Goal: Task Accomplishment & Management: Use online tool/utility

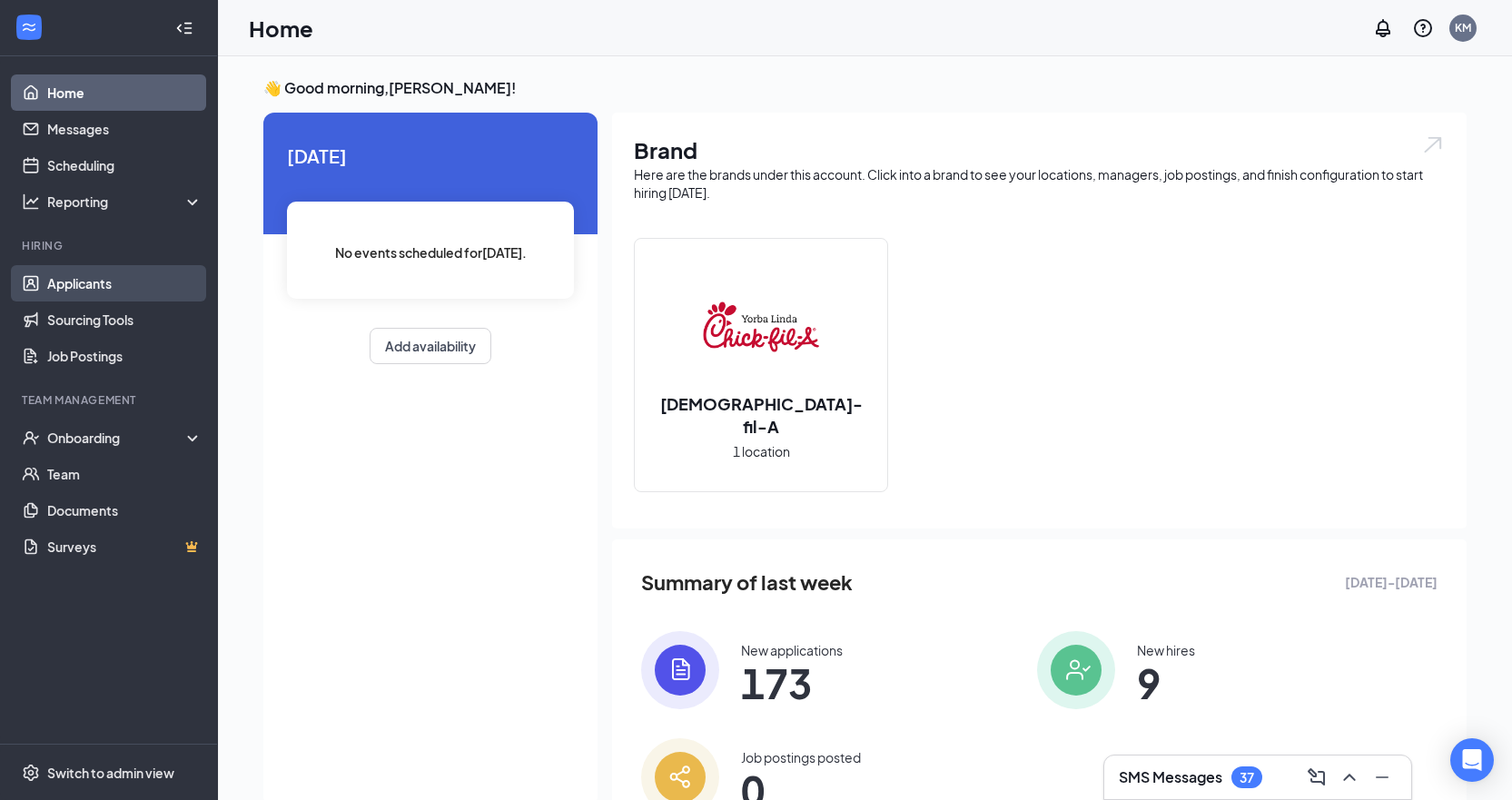
click at [80, 275] on link "Applicants" at bounding box center [125, 283] width 155 height 36
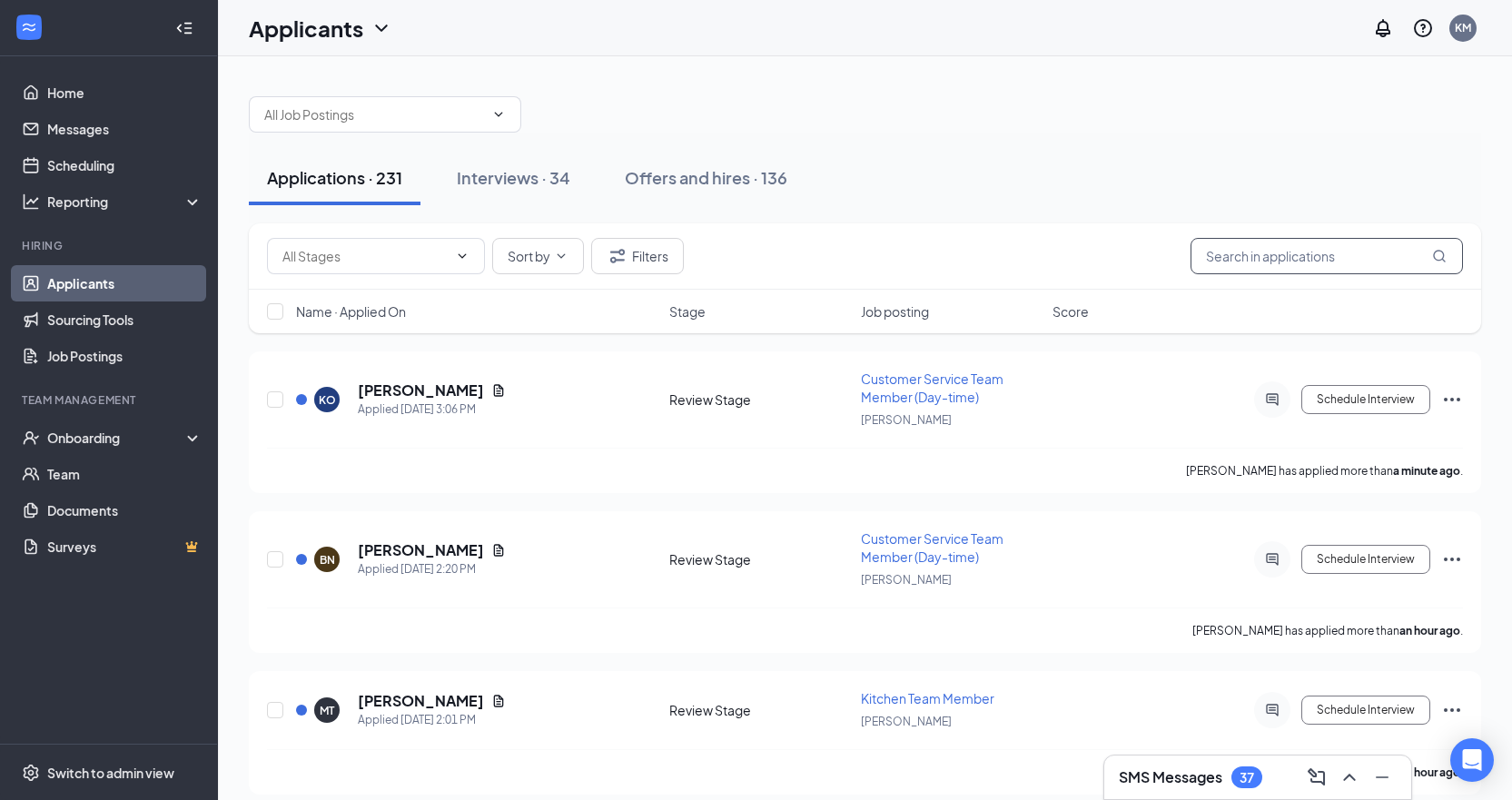
click at [1277, 260] on input "text" at bounding box center [1328, 256] width 273 height 36
type input "b"
type input "w"
type input "a"
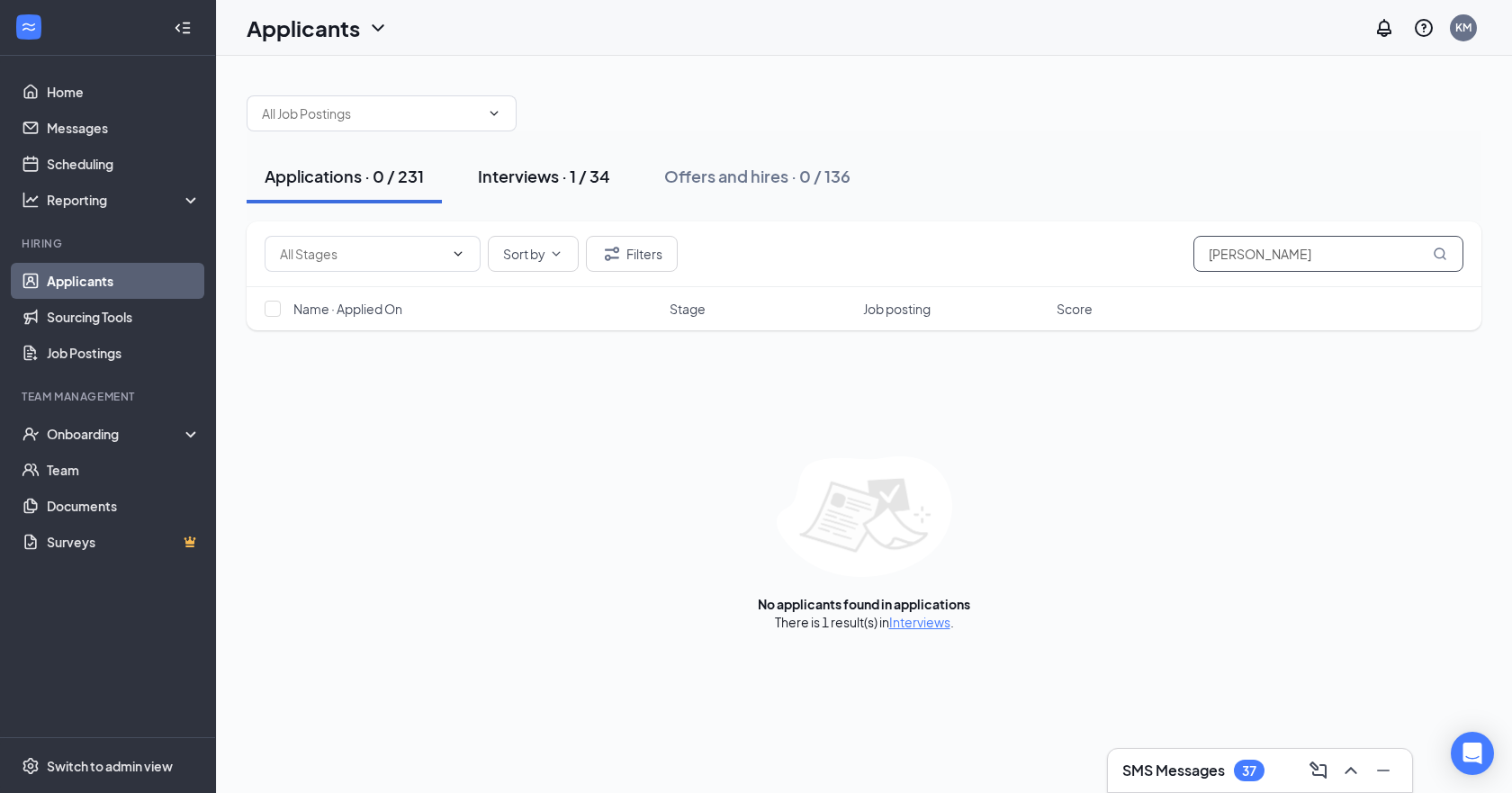
type input "[PERSON_NAME]"
click at [578, 179] on div "Interviews · 1 / 34" at bounding box center [544, 176] width 132 height 23
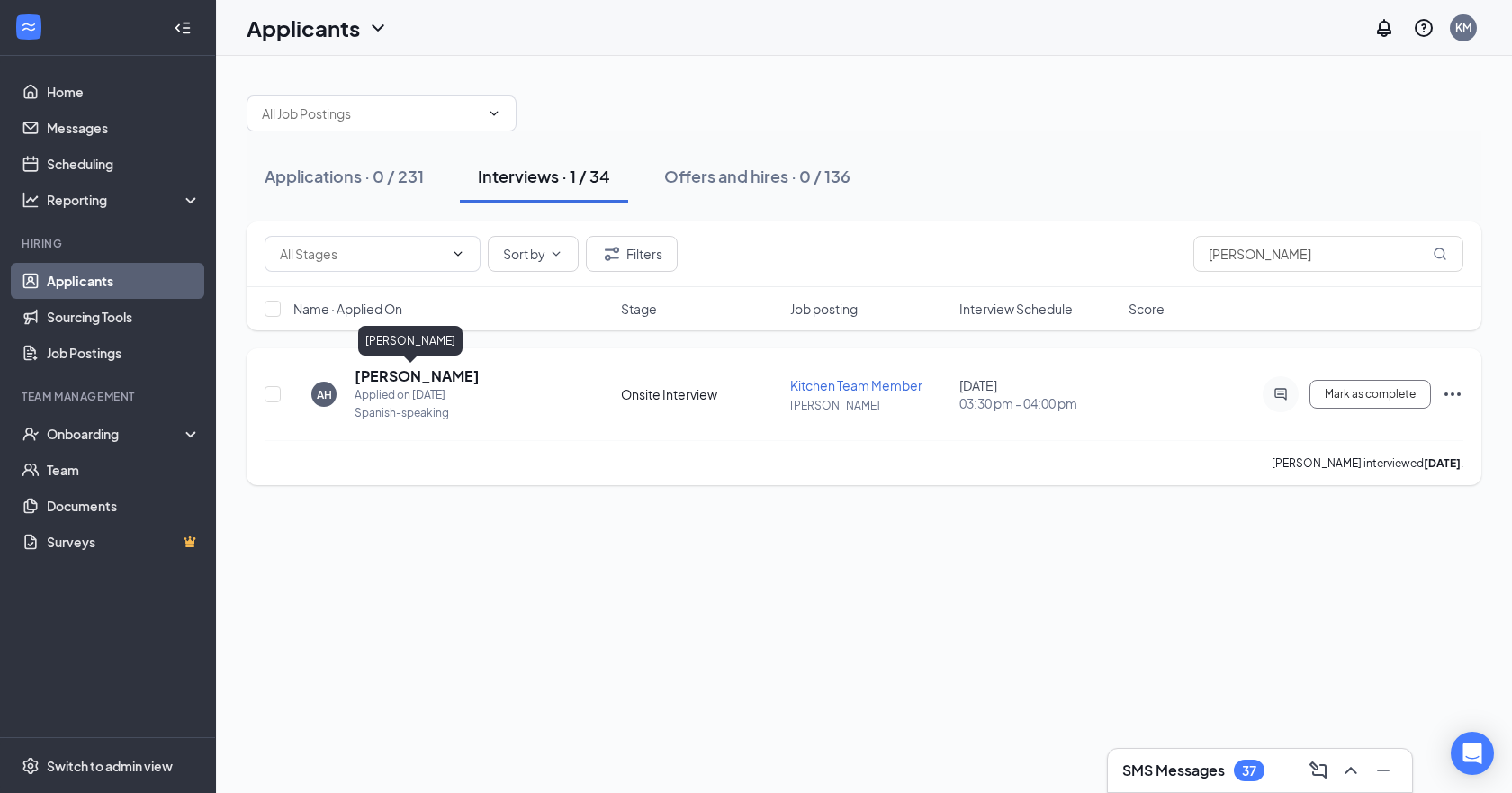
click at [413, 372] on h5 "[PERSON_NAME]" at bounding box center [416, 376] width 125 height 20
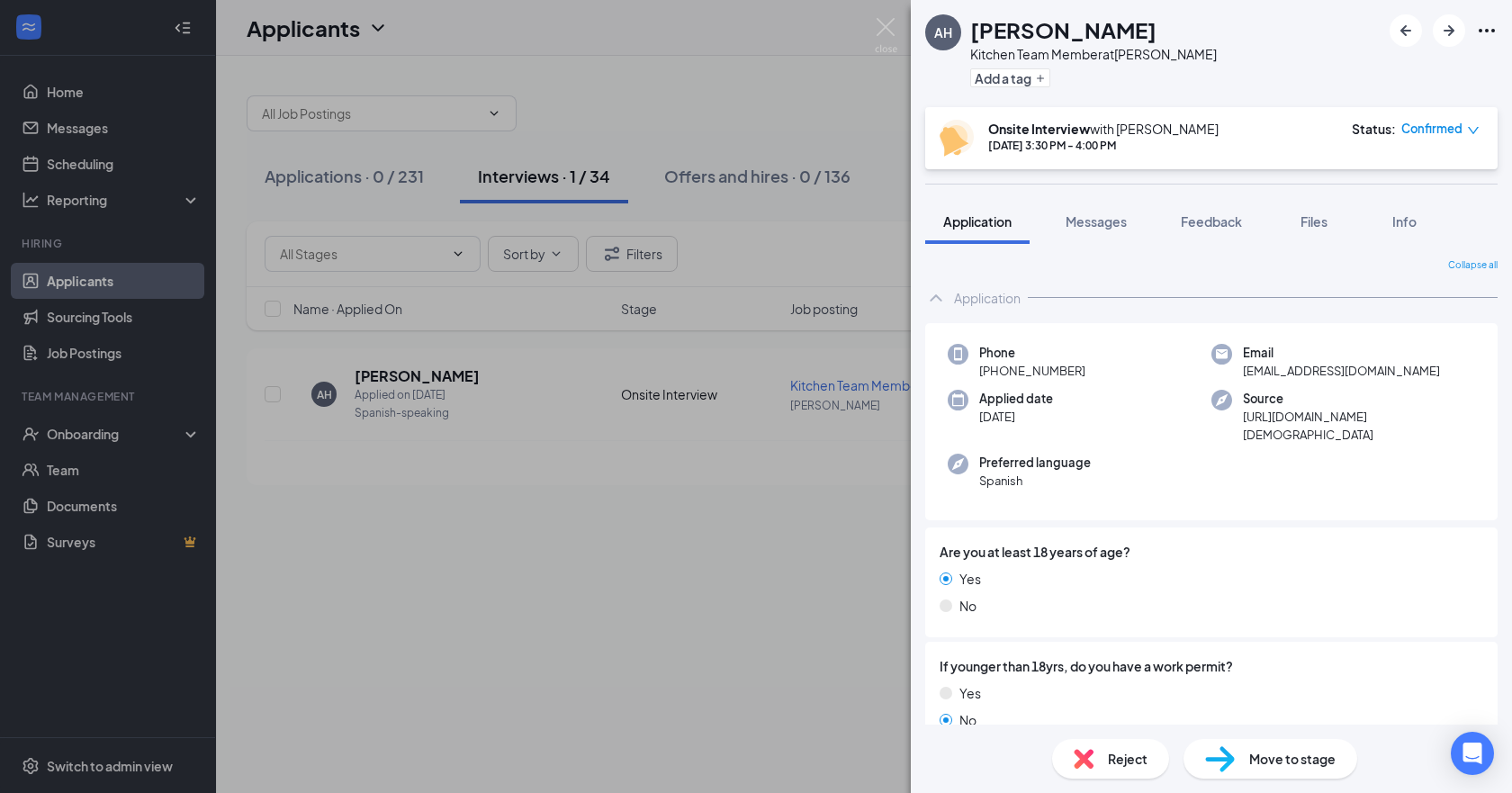
click at [671, 577] on div "AH [PERSON_NAME] Kitchen Team Member at [PERSON_NAME] Add a tag Onsite Intervie…" at bounding box center [756, 396] width 1512 height 793
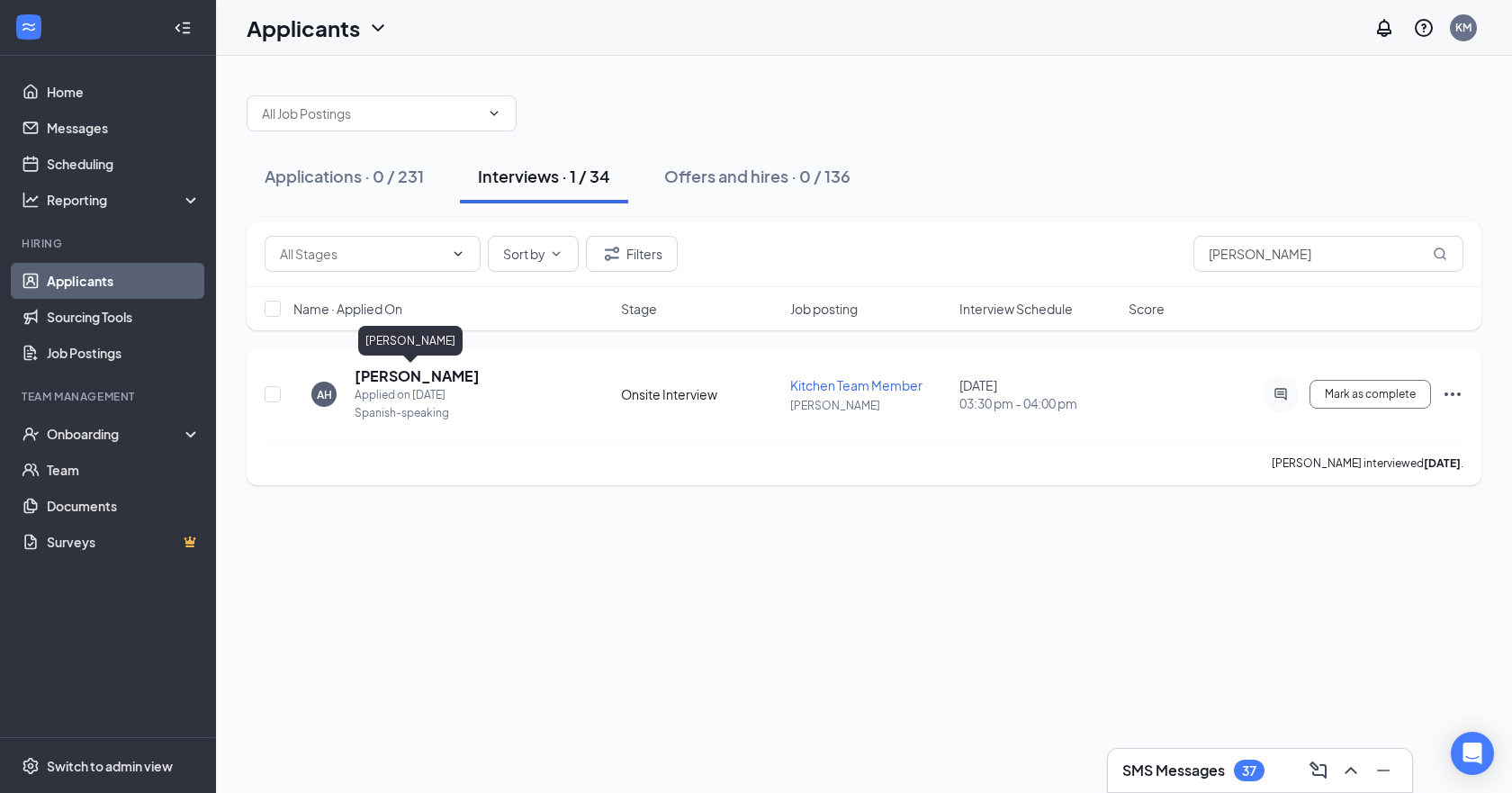
click at [409, 370] on h5 "[PERSON_NAME]" at bounding box center [416, 376] width 125 height 20
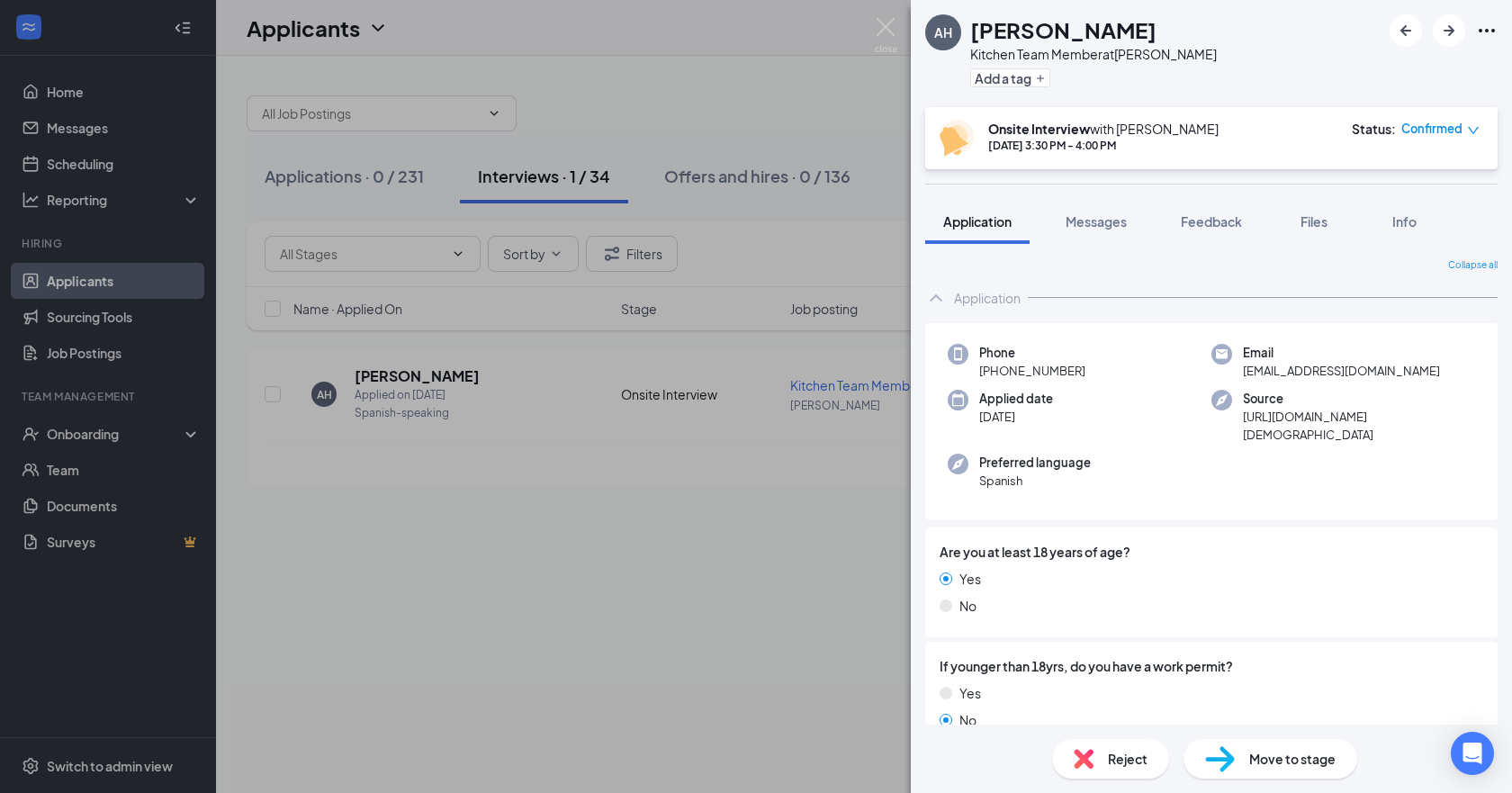
click at [622, 649] on div "AH [PERSON_NAME] Kitchen Team Member at [PERSON_NAME] Add a tag Onsite Intervie…" at bounding box center [756, 396] width 1512 height 793
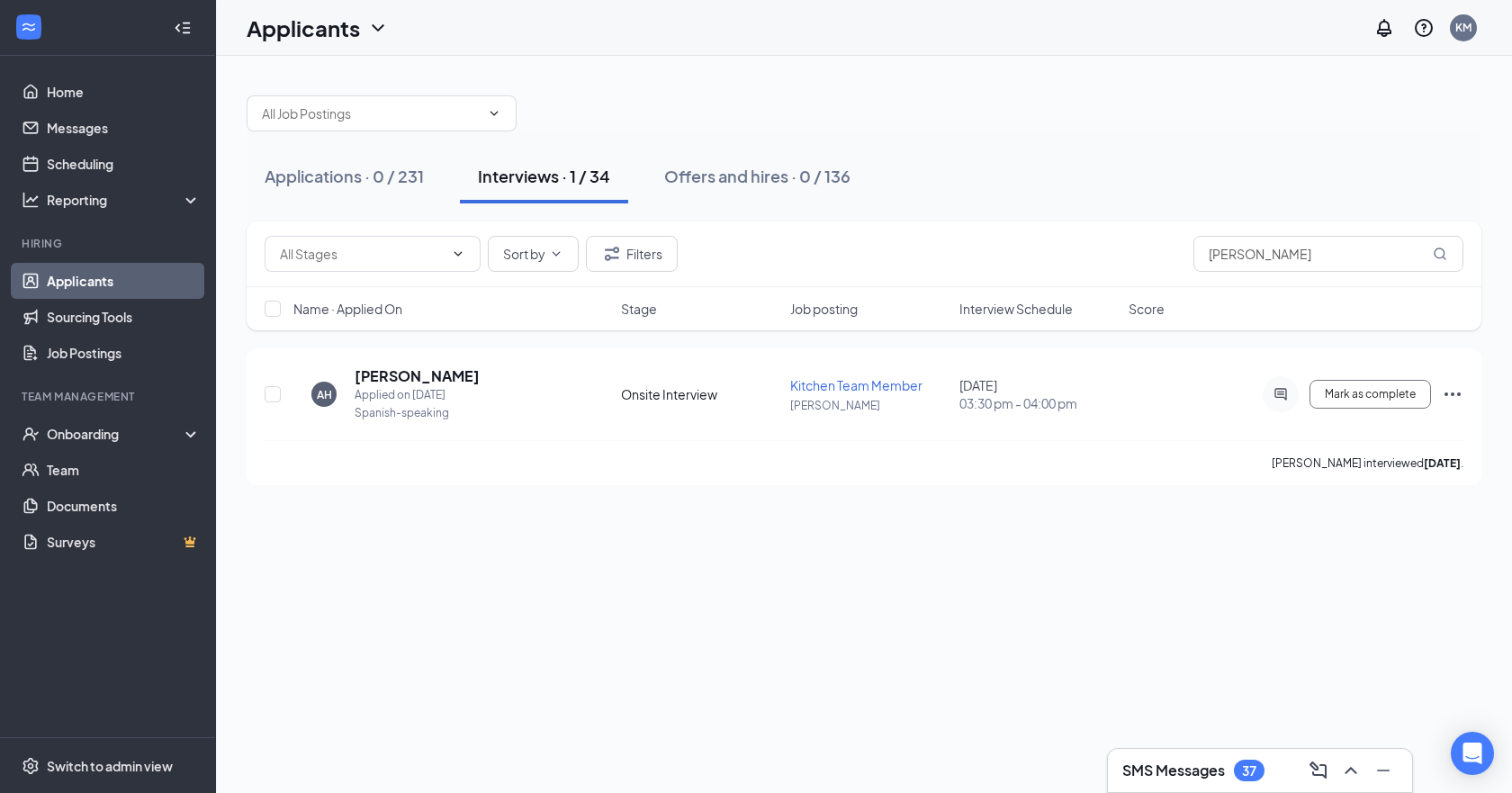
click at [979, 119] on div at bounding box center [864, 104] width 1235 height 54
click at [568, 538] on div "Applications · 0 / 231 Interviews · 1 / 34 Offers and hires · 0 / 136 Sort by F…" at bounding box center [864, 425] width 1296 height 738
click at [431, 373] on h5 "[PERSON_NAME]" at bounding box center [416, 376] width 125 height 20
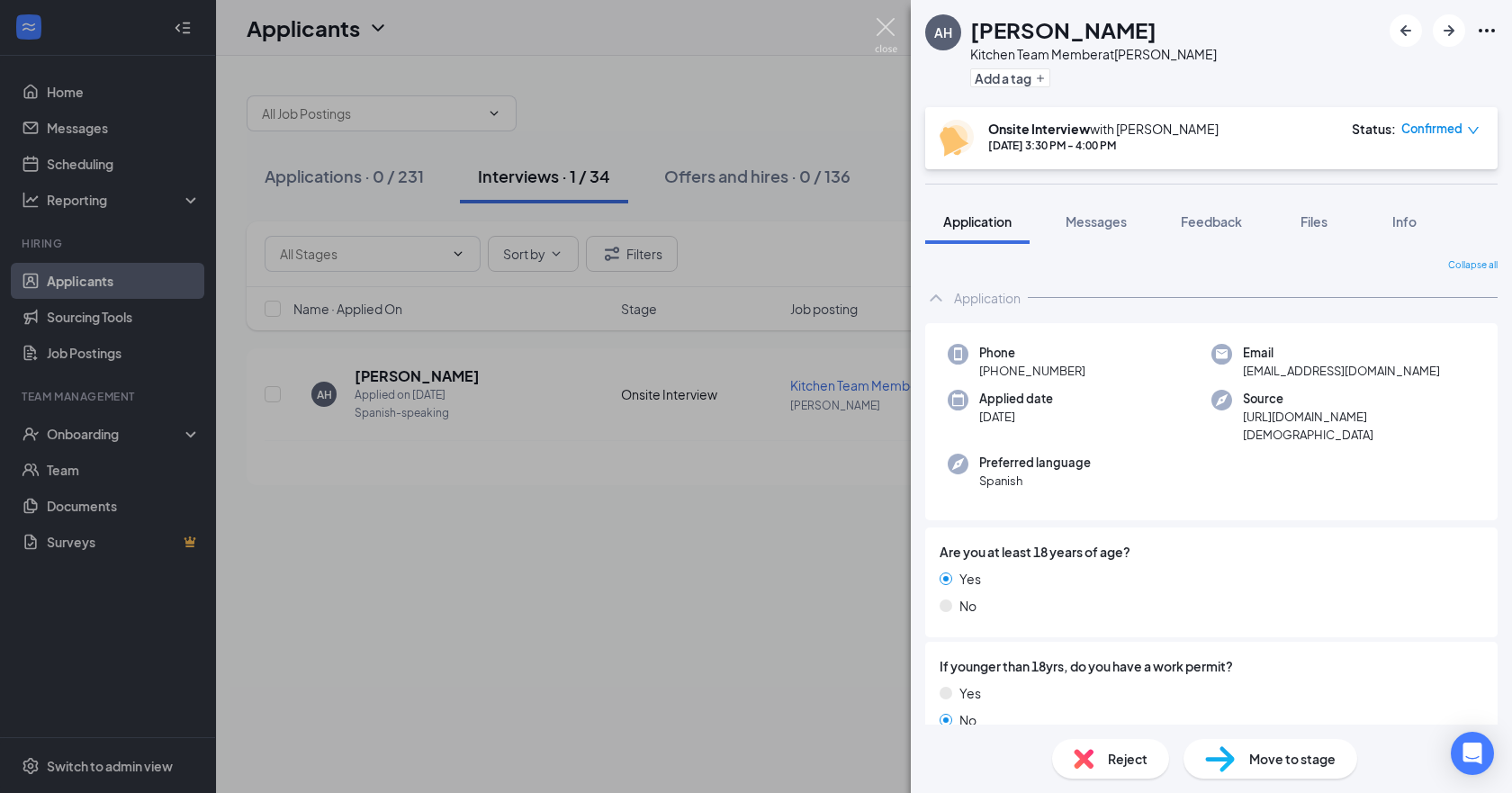
click at [873, 26] on div "AH [PERSON_NAME] Kitchen Team Member at [PERSON_NAME] Add a tag Onsite Intervie…" at bounding box center [756, 396] width 1512 height 793
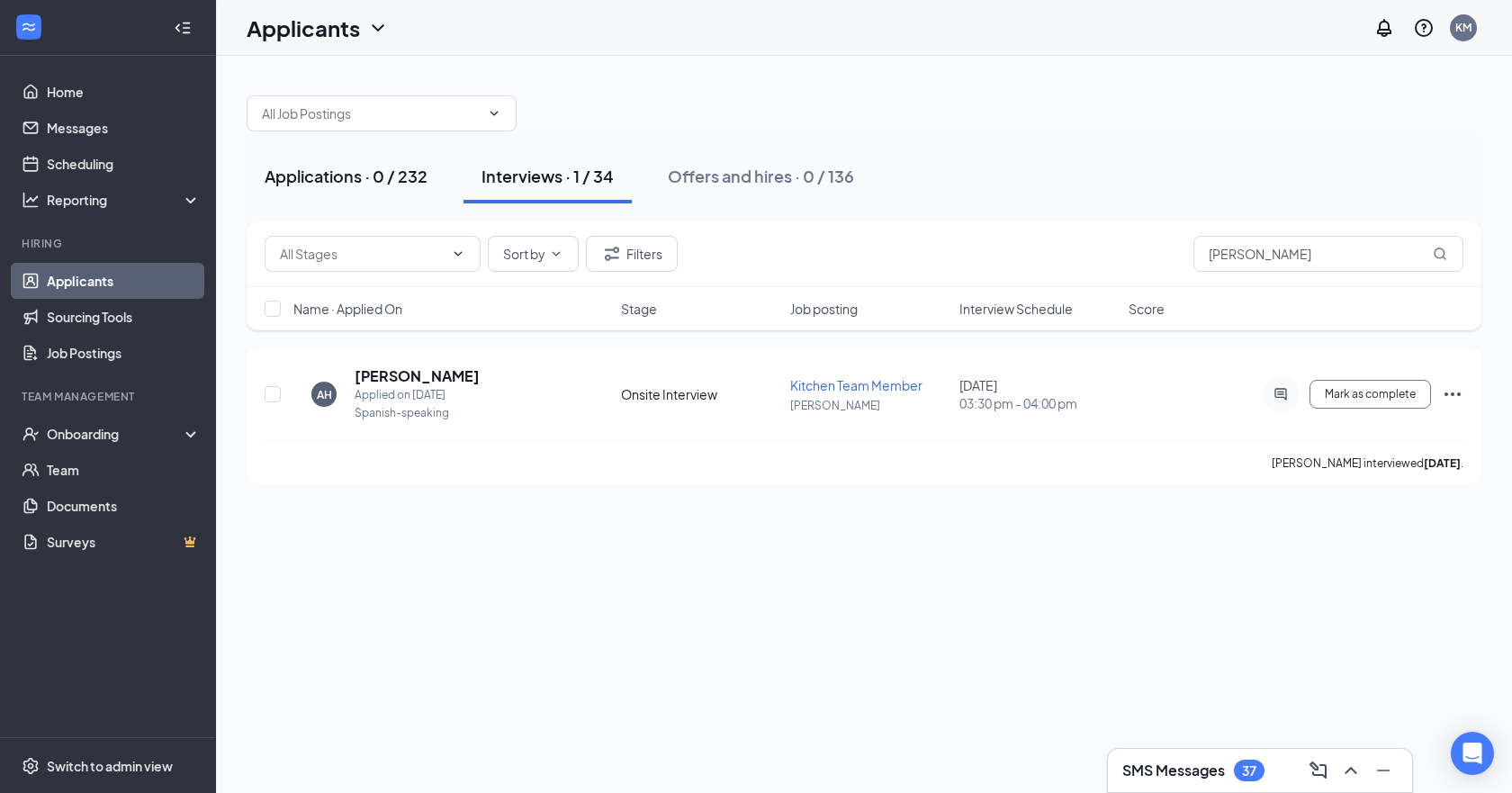
click at [337, 166] on div "Applications · 0 / 232" at bounding box center [345, 176] width 163 height 23
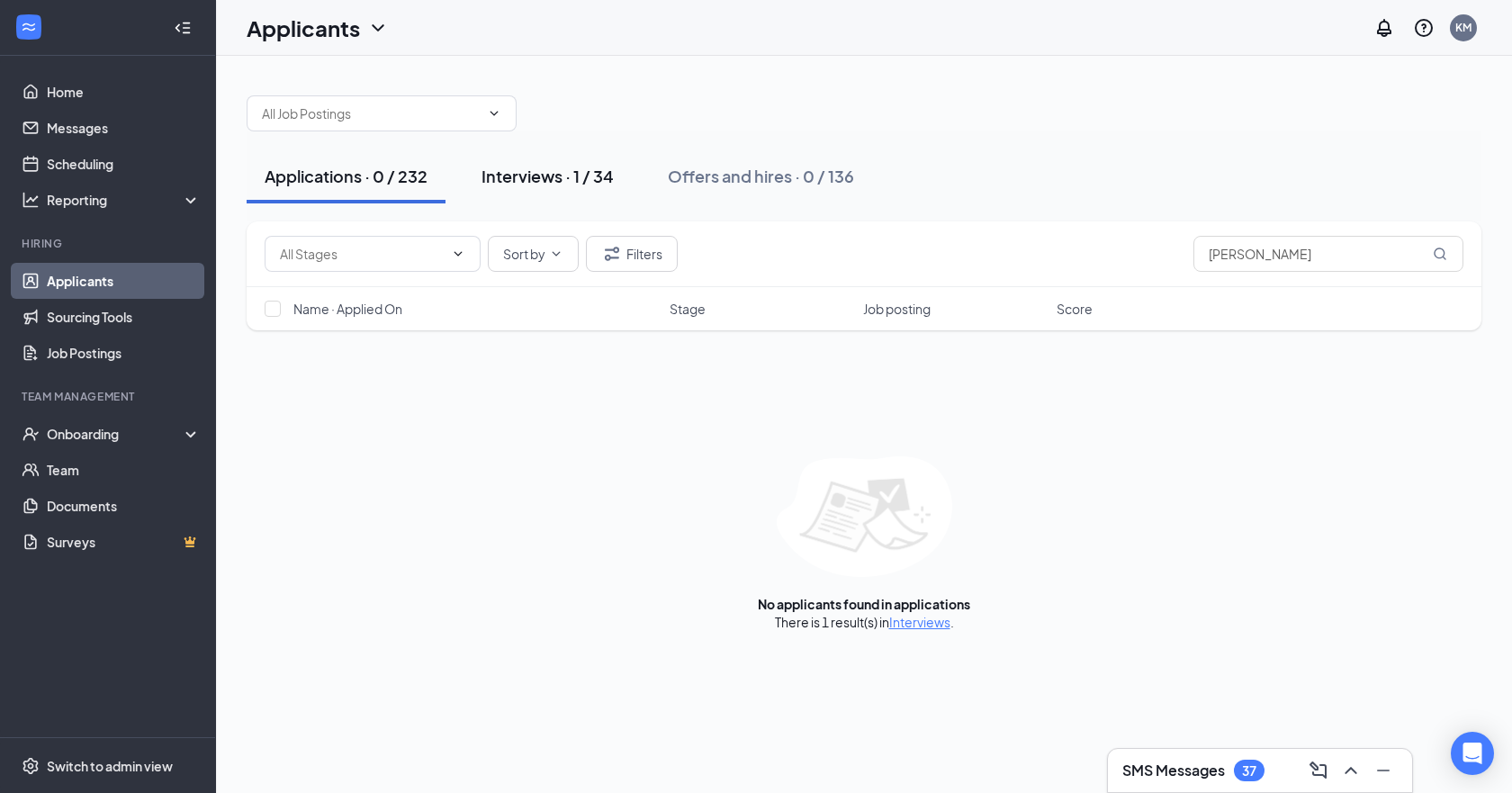
drag, startPoint x: 532, startPoint y: 182, endPoint x: 496, endPoint y: 173, distance: 37.1
click at [528, 179] on div "Interviews · 1 / 34" at bounding box center [548, 176] width 132 height 23
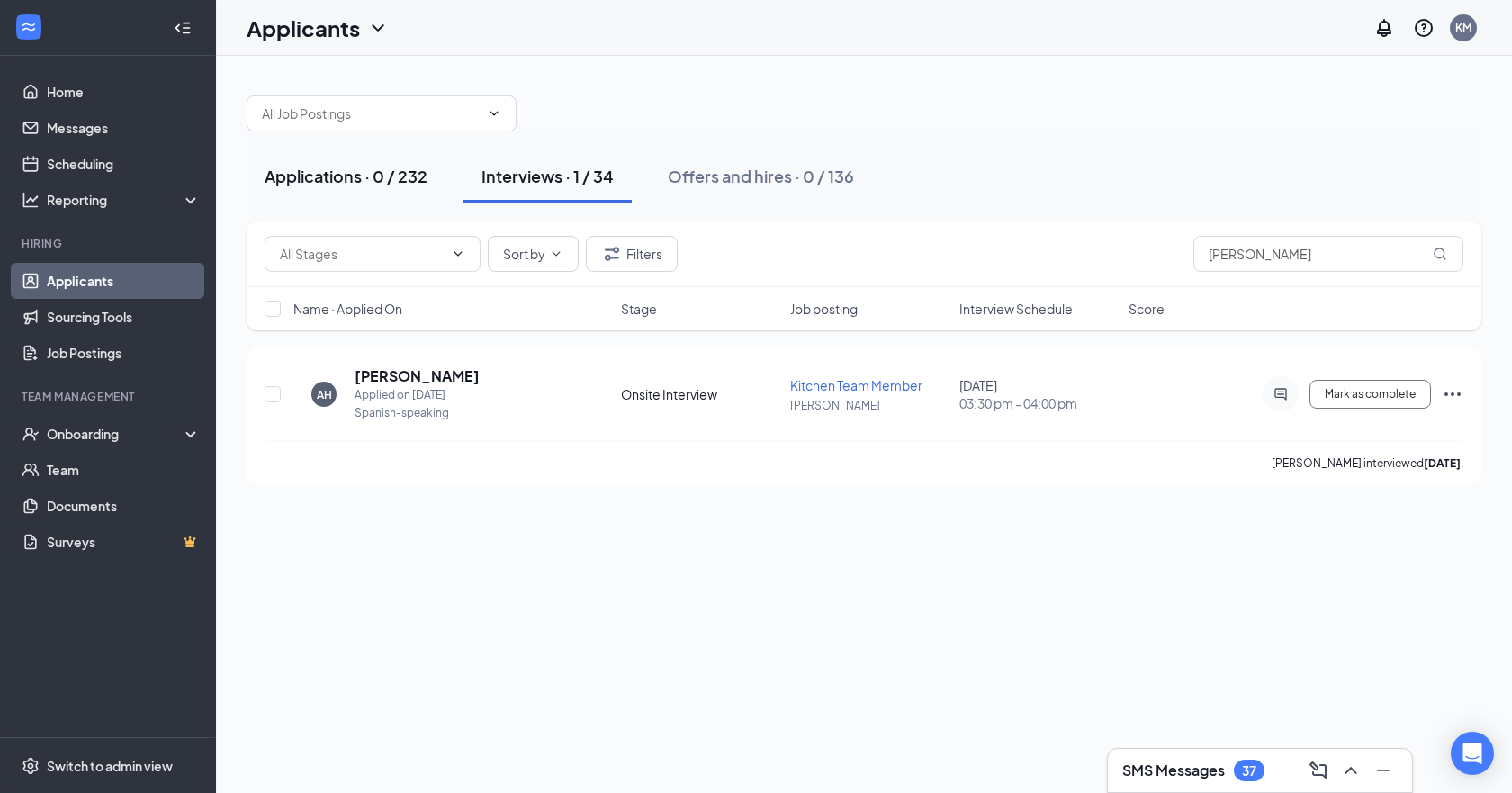
click at [373, 192] on button "Applications · 0 / 232" at bounding box center [346, 176] width 199 height 54
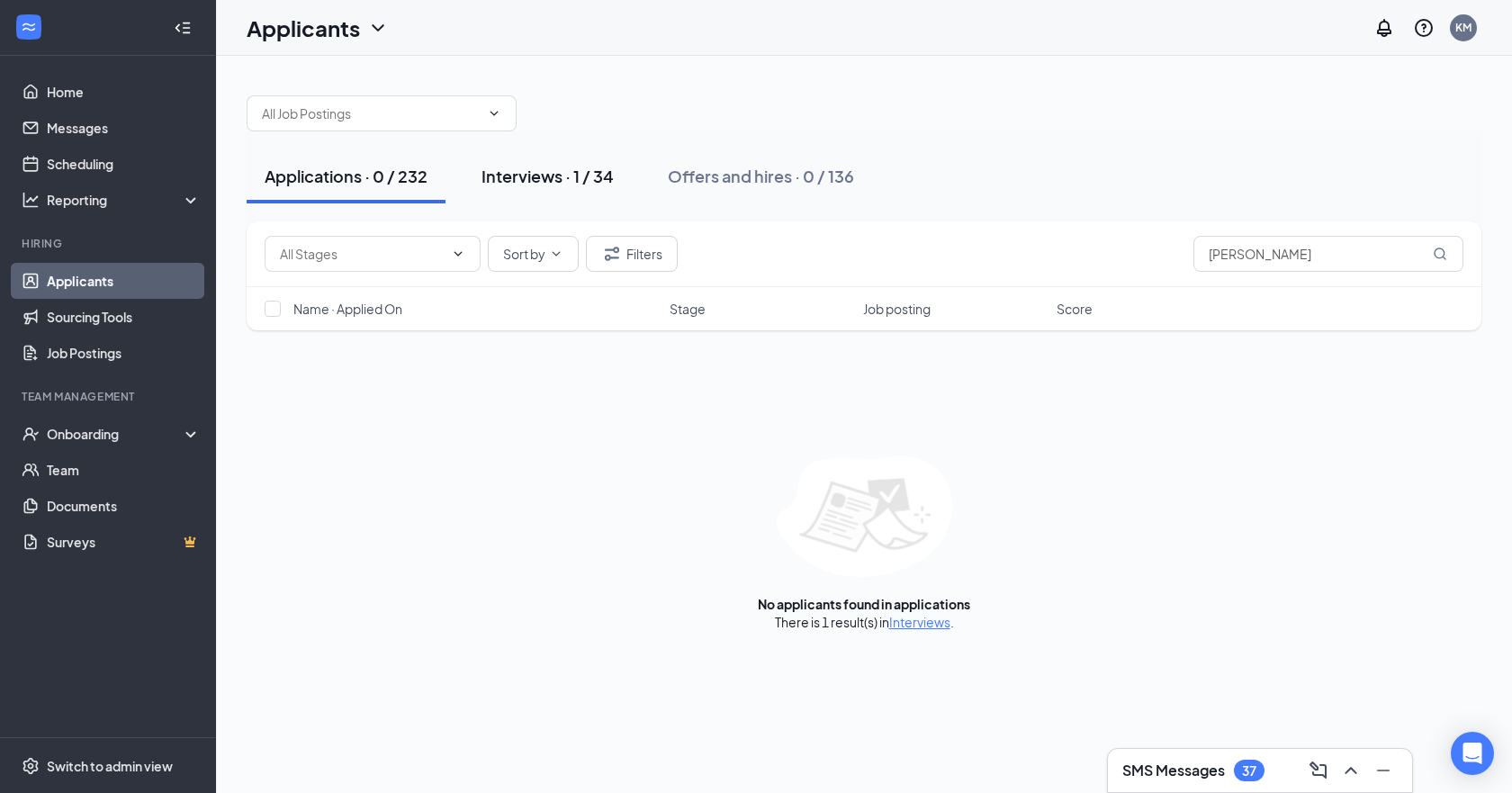
click at [528, 178] on div "Interviews · 1 / 34" at bounding box center [548, 176] width 132 height 23
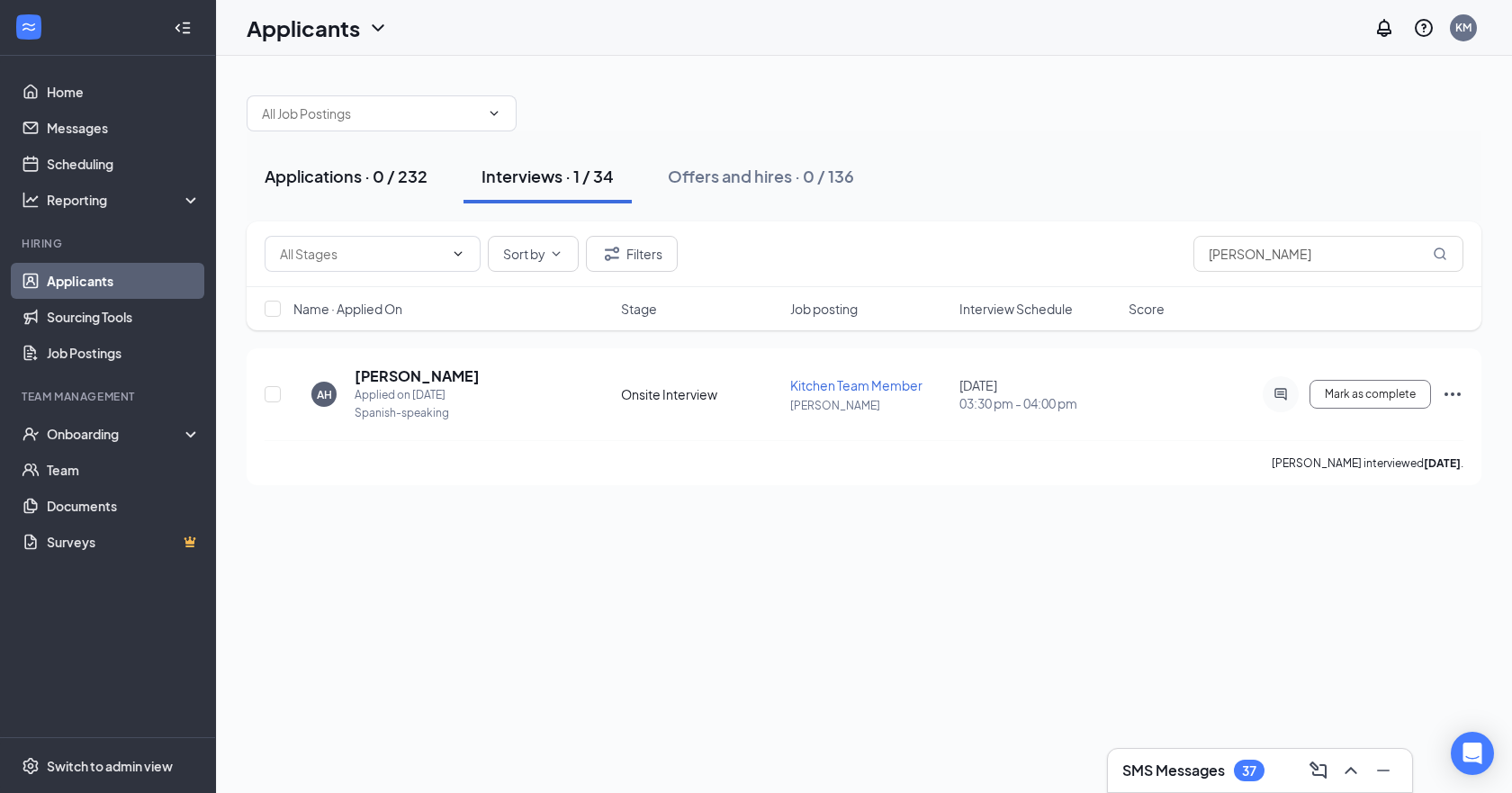
click at [304, 170] on div "Applications · 0 / 232" at bounding box center [345, 176] width 163 height 23
